Goal: Obtain resource: Download file/media

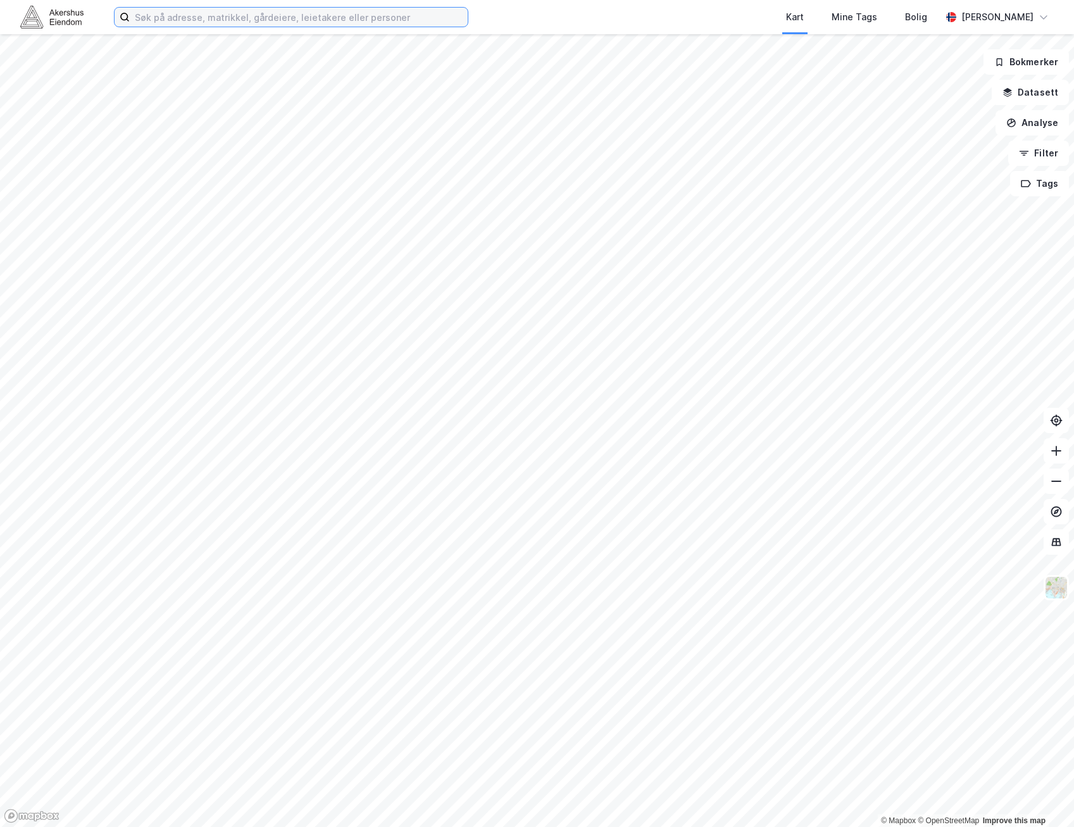
click at [293, 14] on input at bounding box center [299, 17] width 338 height 19
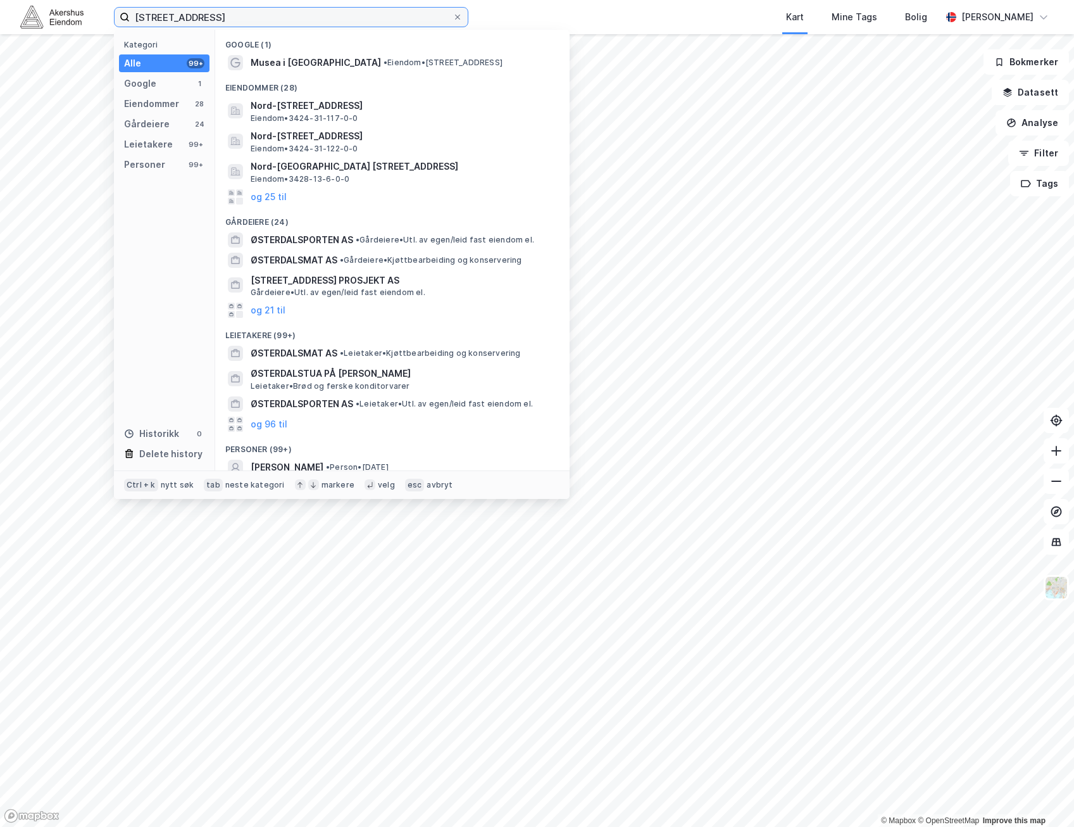
type input "[STREET_ADDRESS]"
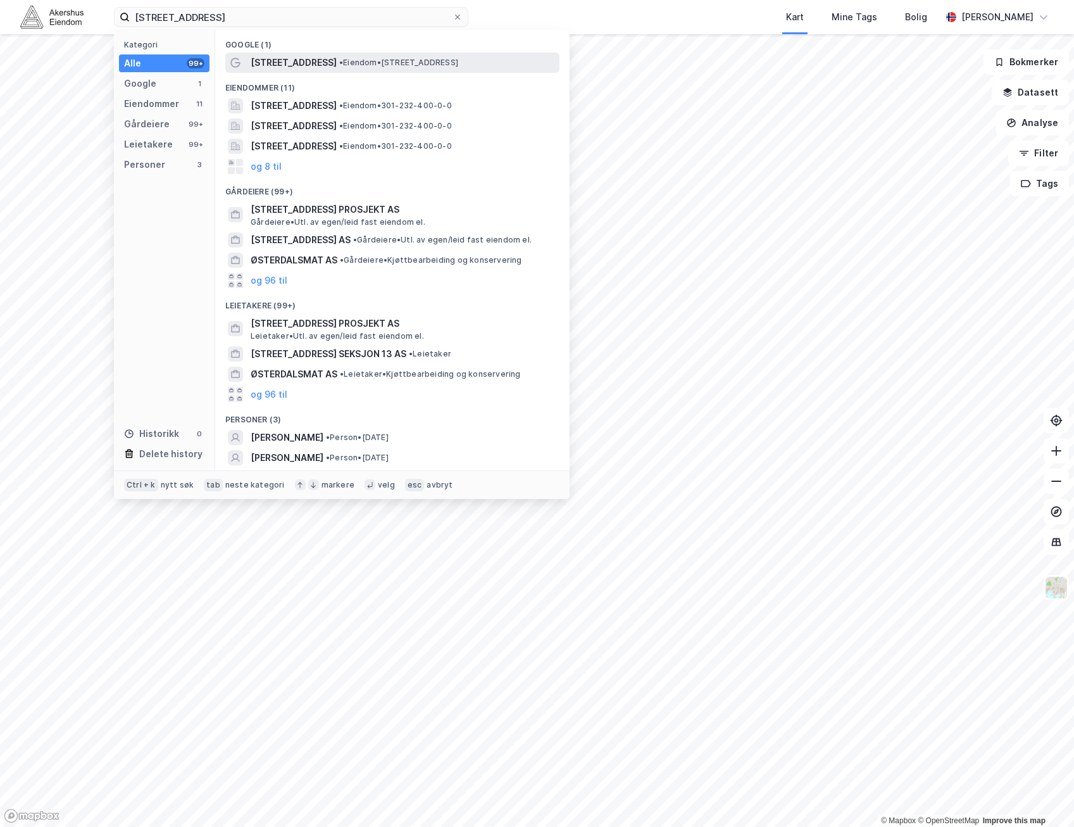
click at [291, 64] on span "[STREET_ADDRESS]" at bounding box center [294, 62] width 86 height 15
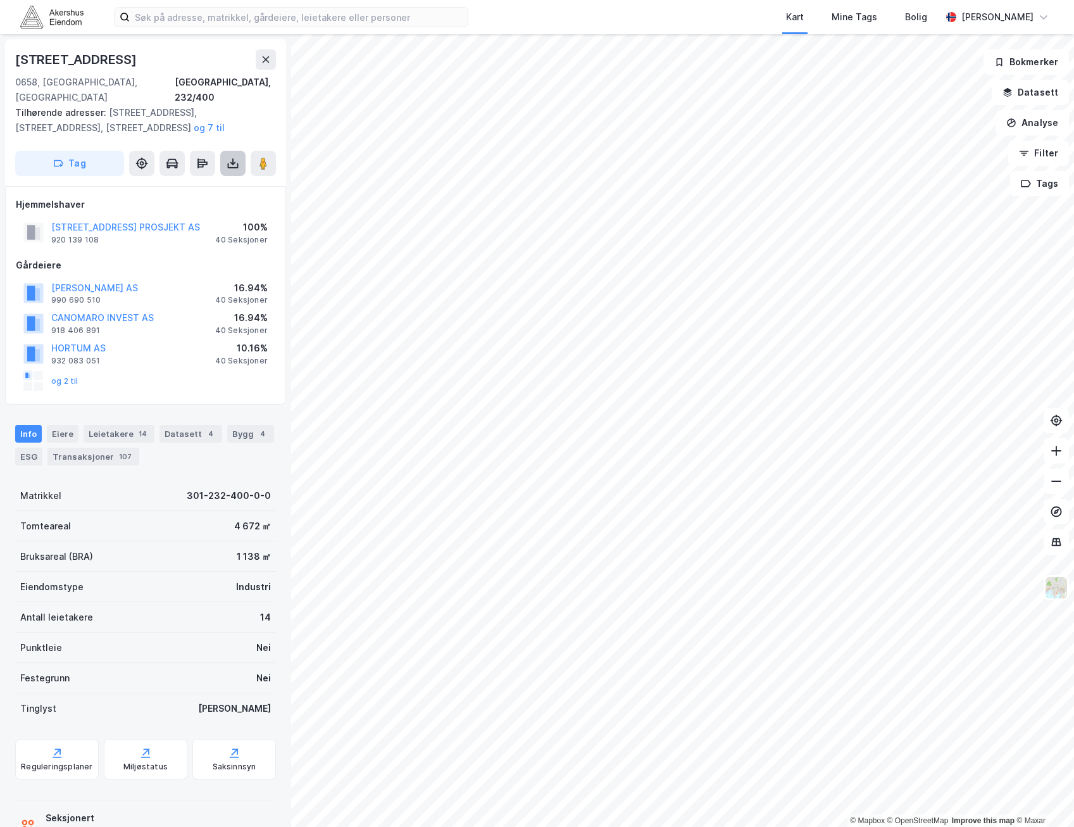
click at [230, 157] on icon at bounding box center [233, 163] width 13 height 13
click at [170, 184] on div "Last ned grunnbok" at bounding box center [170, 189] width 73 height 10
